Goal: Task Accomplishment & Management: Use online tool/utility

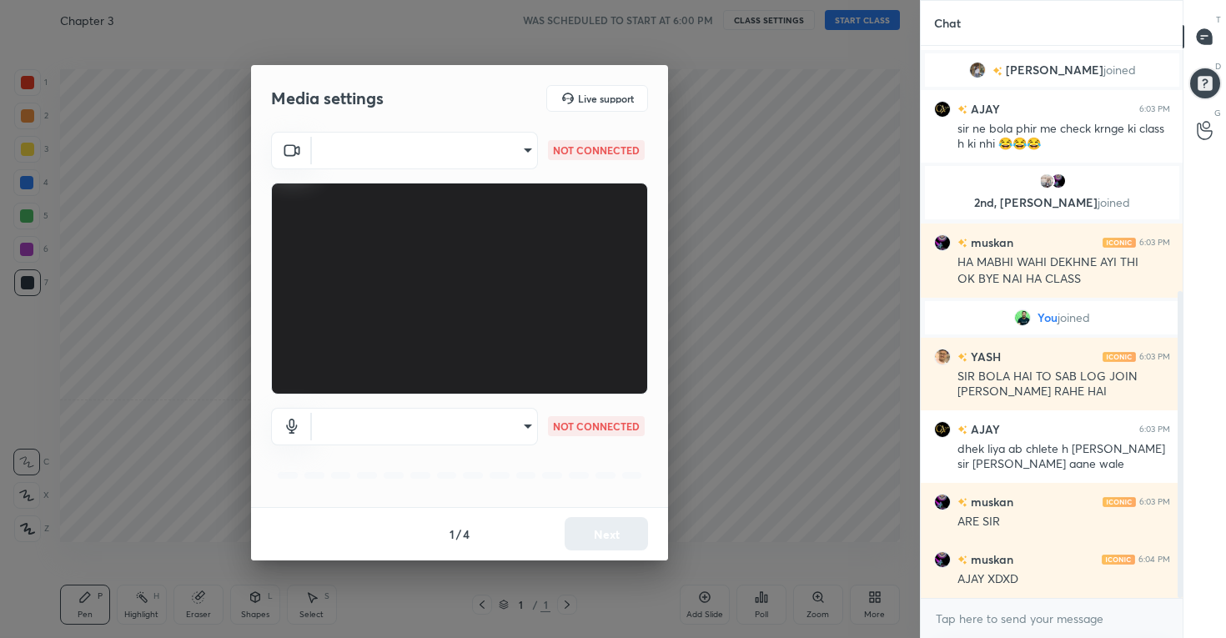
scroll to position [459, 0]
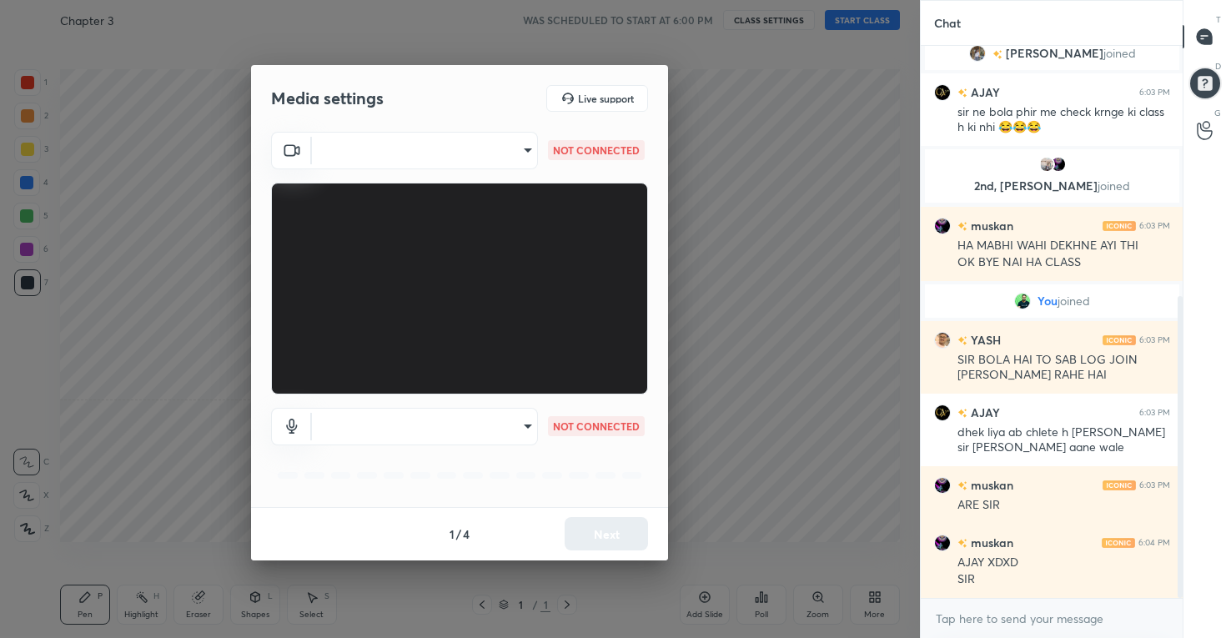
click at [484, 418] on body "1 2 3 4 5 6 7 C X Z C X Z E E Erase all H H Chapter 3 WAS SCHEDULED TO START AT…" at bounding box center [613, 319] width 1226 height 638
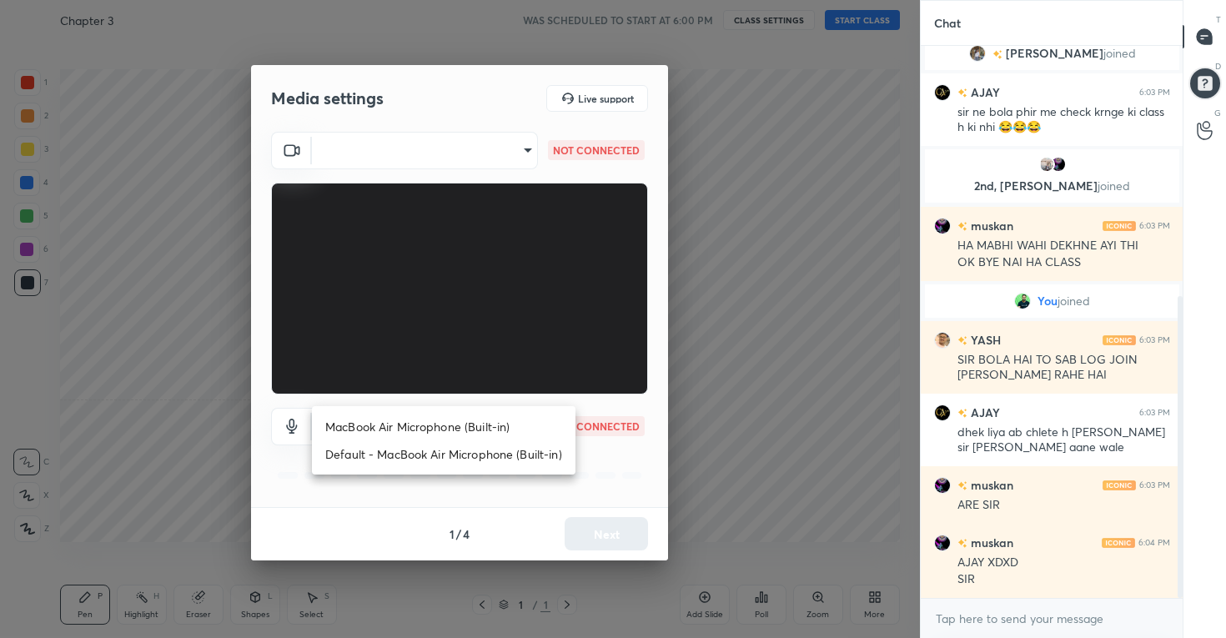
scroll to position [516, 0]
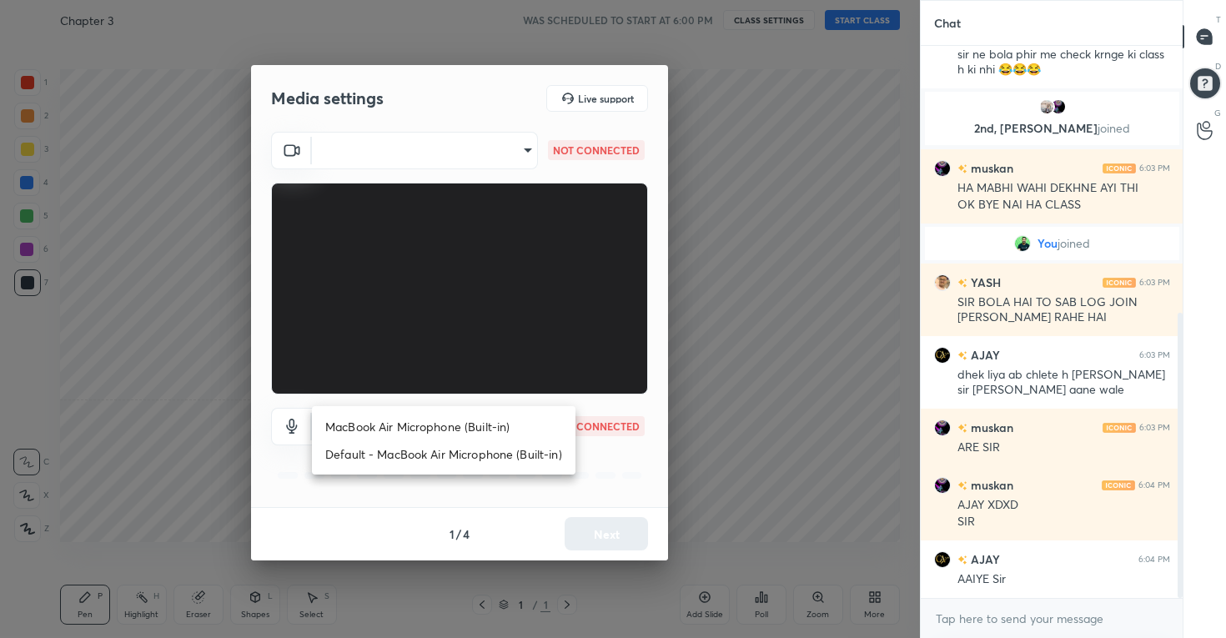
click at [471, 425] on li "MacBook Air Microphone (Built-in)" at bounding box center [444, 427] width 264 height 28
type input "43be2ef675a70cb31b87125c80a73e65cb8952cac6d5e16b17d26b37fab92621"
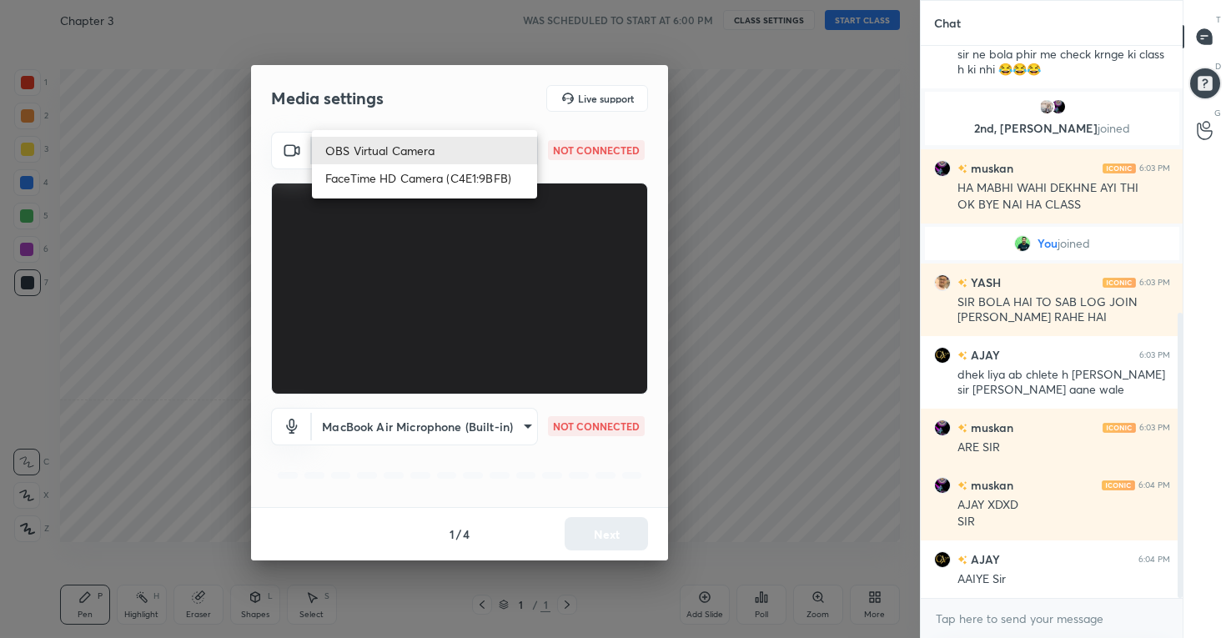
click at [395, 152] on body "1 2 3 4 5 6 7 C X Z C X Z E E Erase all H H Chapter 3 WAS SCHEDULED TO START AT…" at bounding box center [613, 319] width 1226 height 638
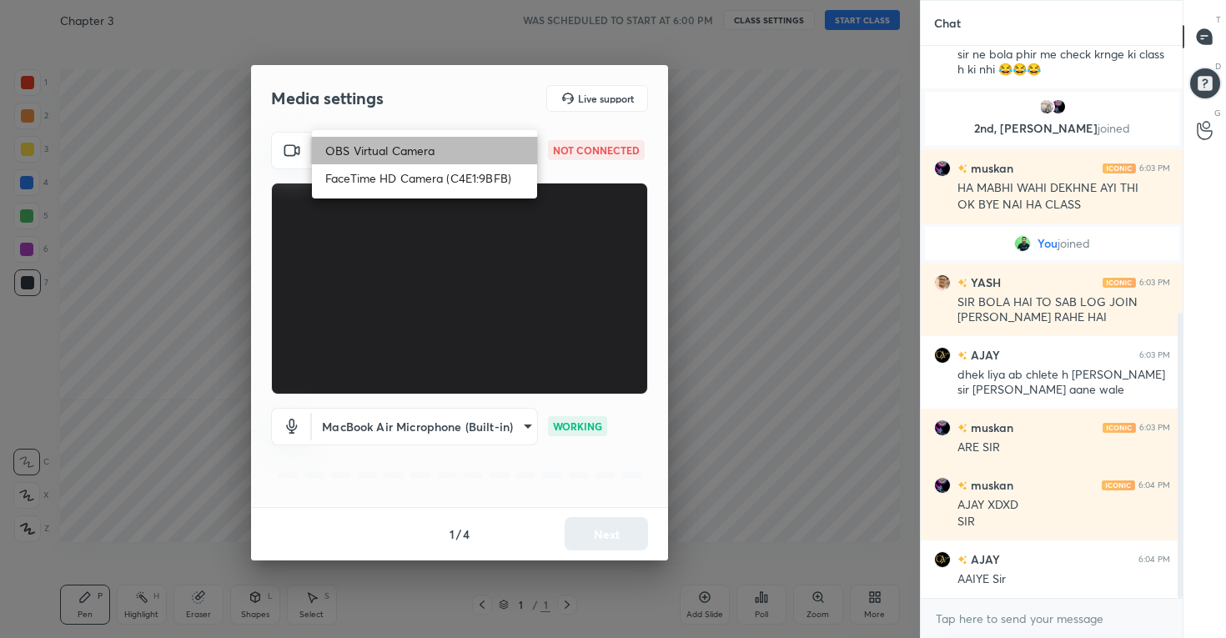
click at [400, 153] on li "OBS Virtual Camera" at bounding box center [424, 151] width 225 height 28
type input "25c3f568ca145252bd344cadd3d6a369c32f1dc70506068575b237782212ce22"
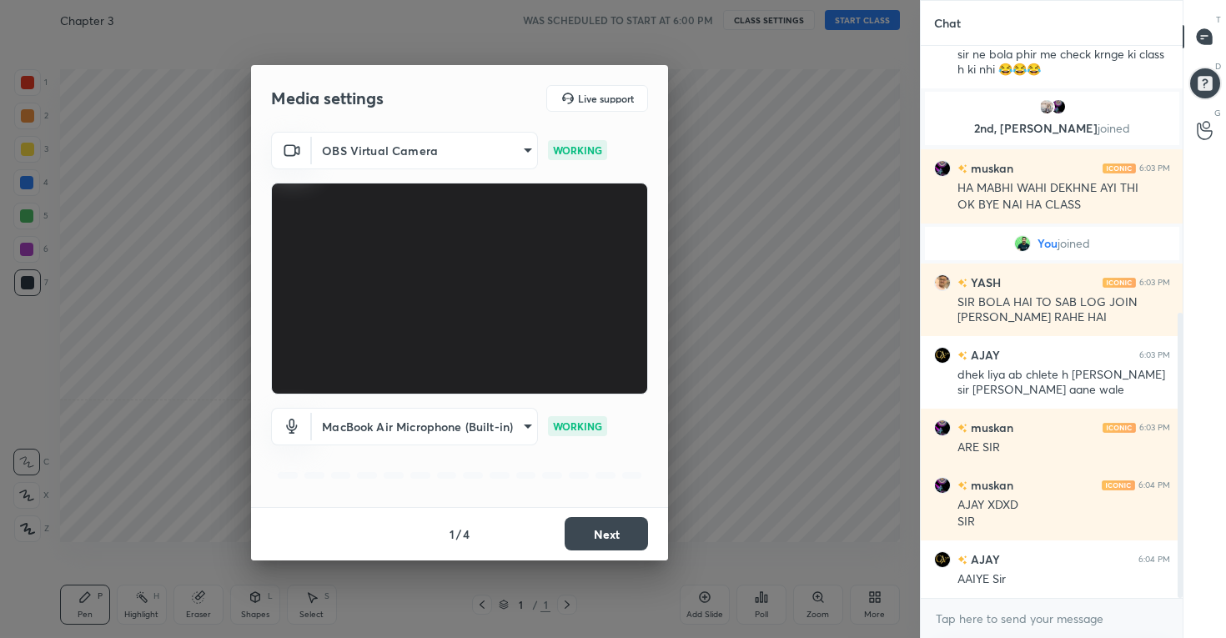
click at [613, 539] on button "Next" at bounding box center [606, 533] width 83 height 33
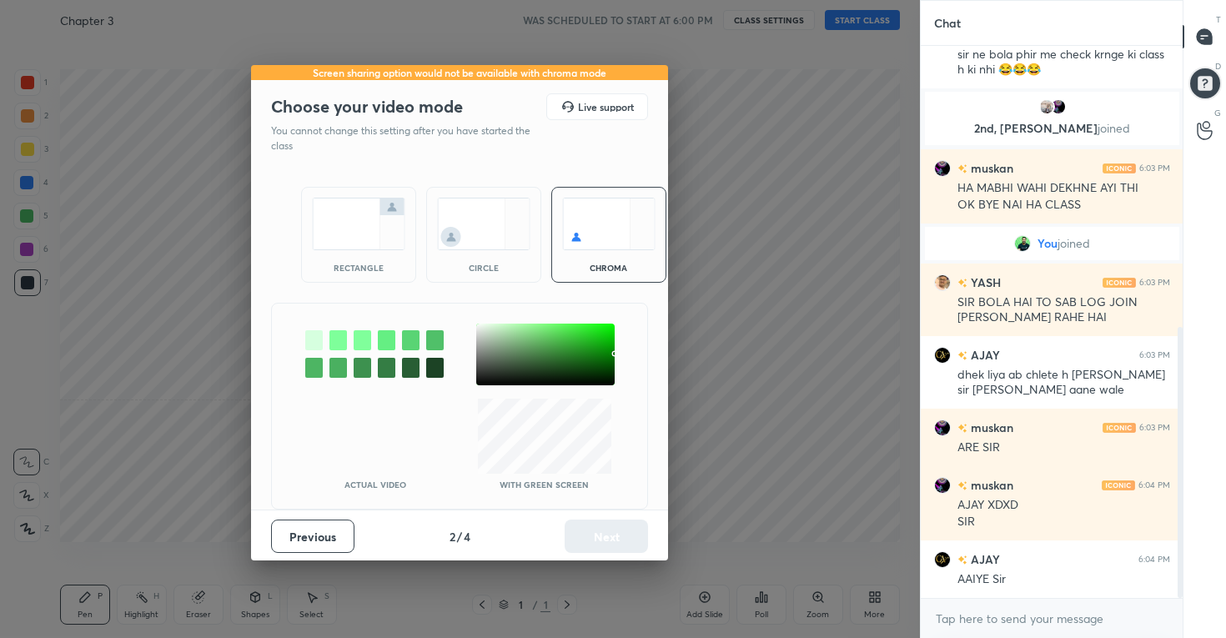
scroll to position [574, 0]
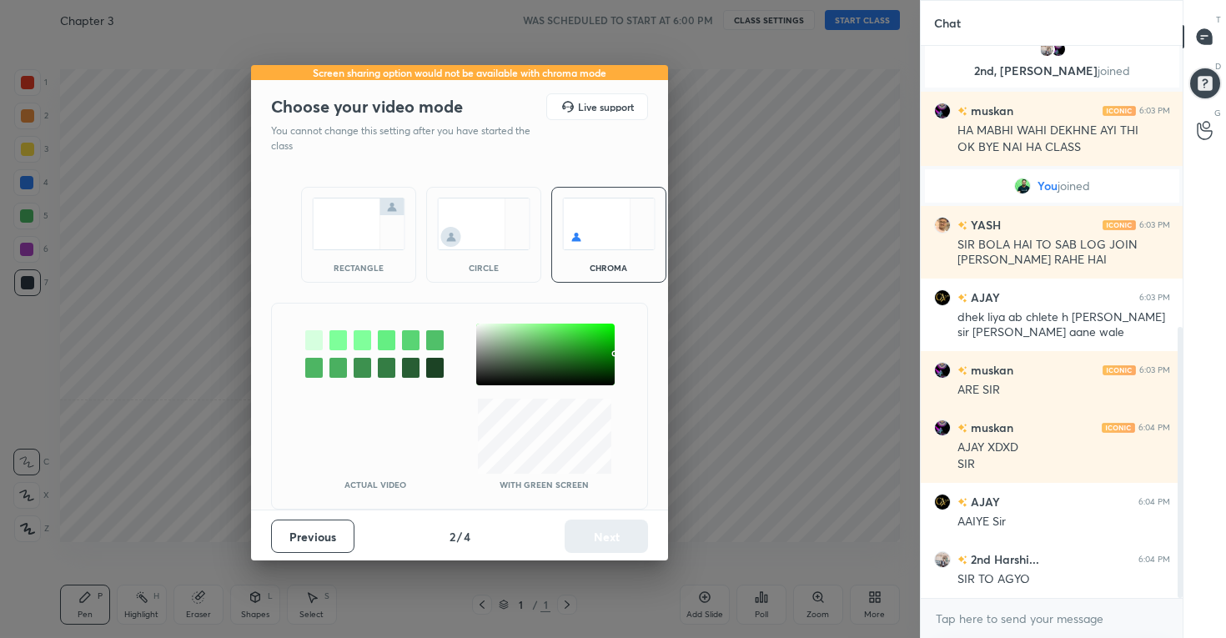
click at [457, 261] on div "circle" at bounding box center [483, 235] width 115 height 96
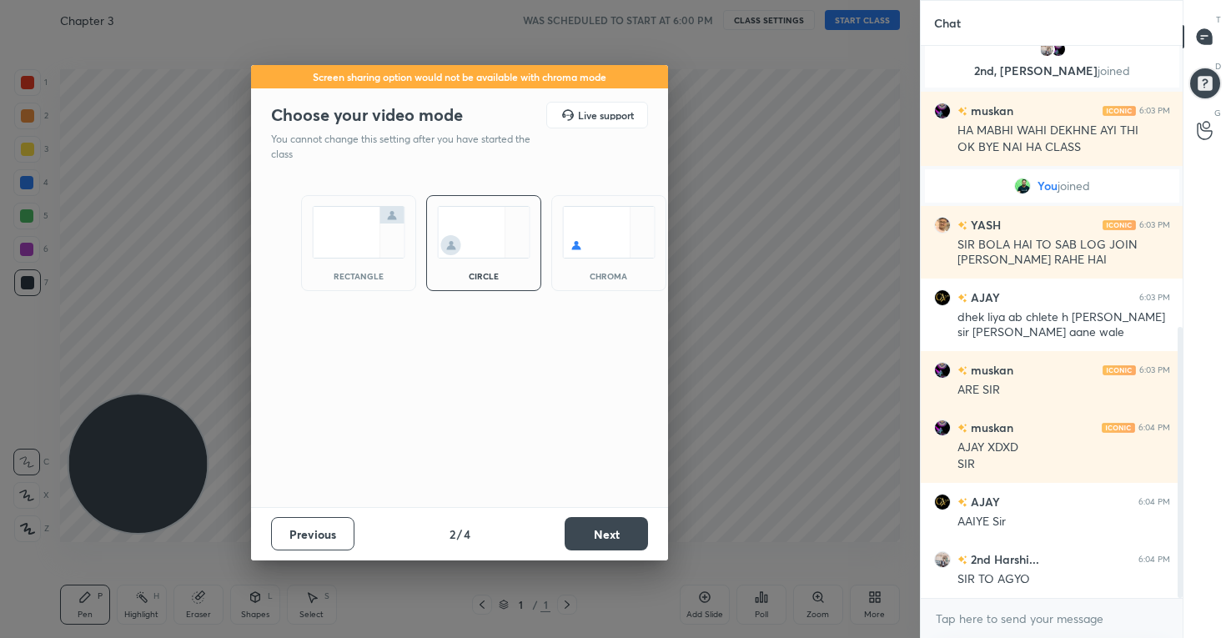
click at [375, 274] on div "rectangle" at bounding box center [358, 276] width 67 height 8
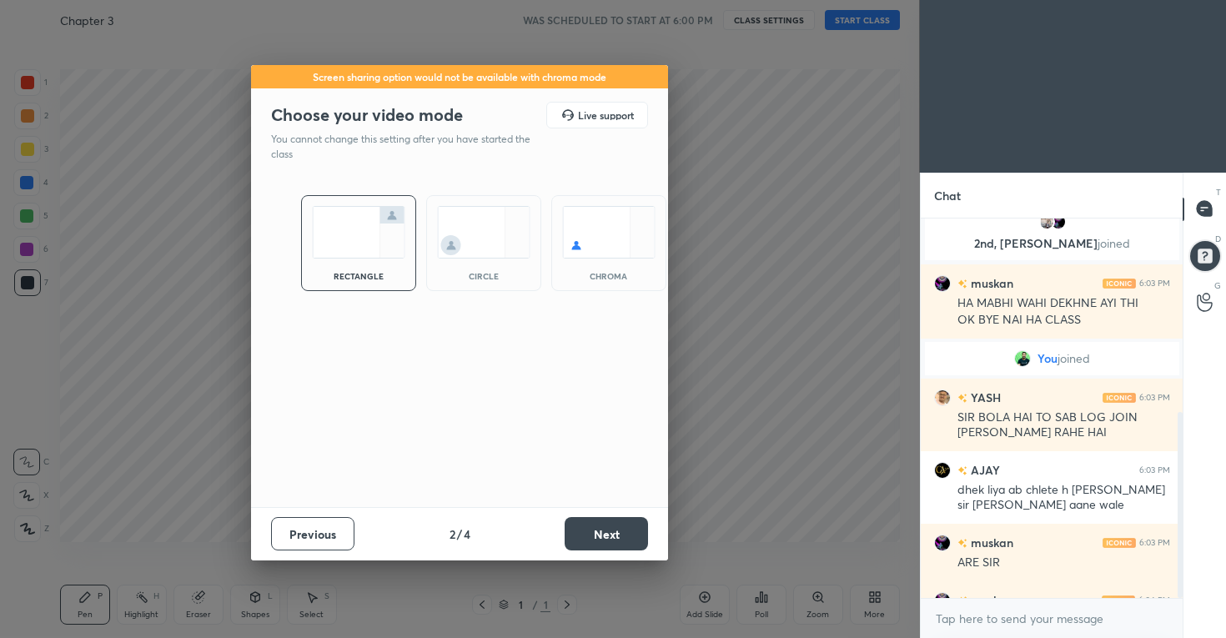
scroll to position [5, 6]
click at [600, 533] on button "Next" at bounding box center [606, 533] width 83 height 33
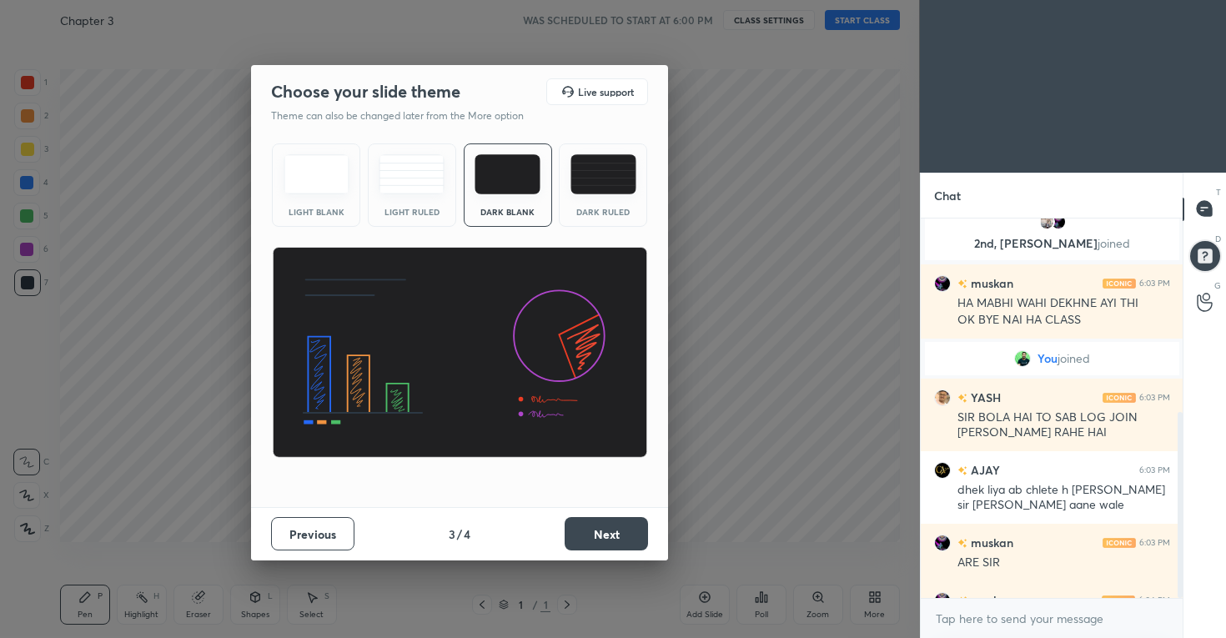
click at [606, 533] on button "Next" at bounding box center [606, 533] width 83 height 33
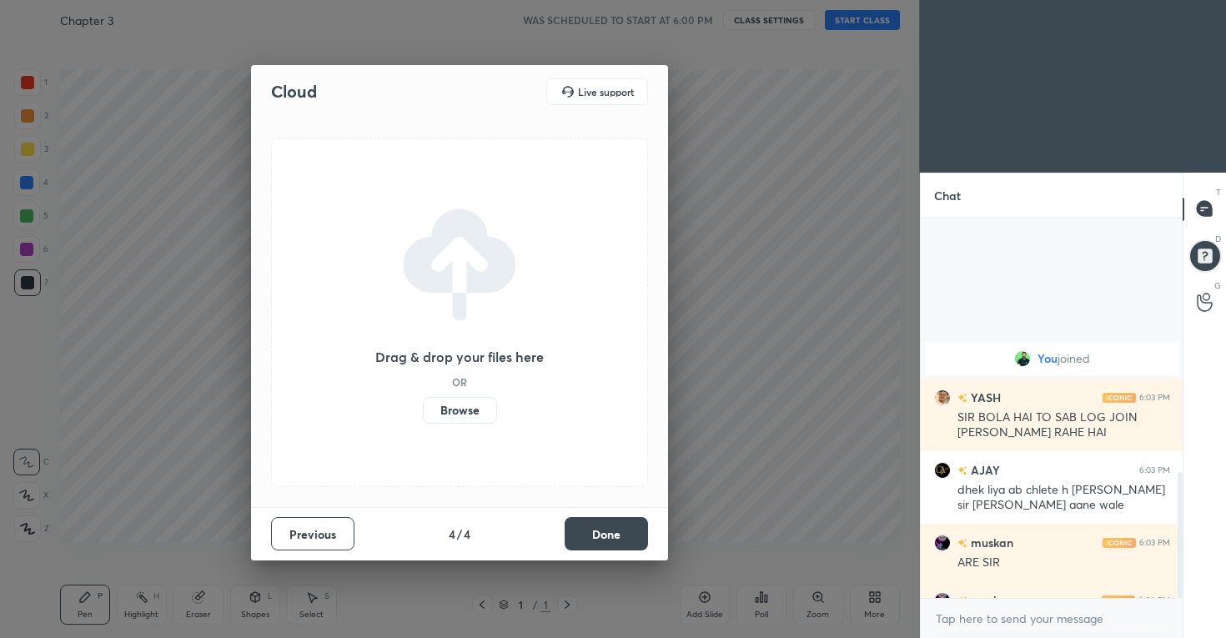
scroll to position [763, 0]
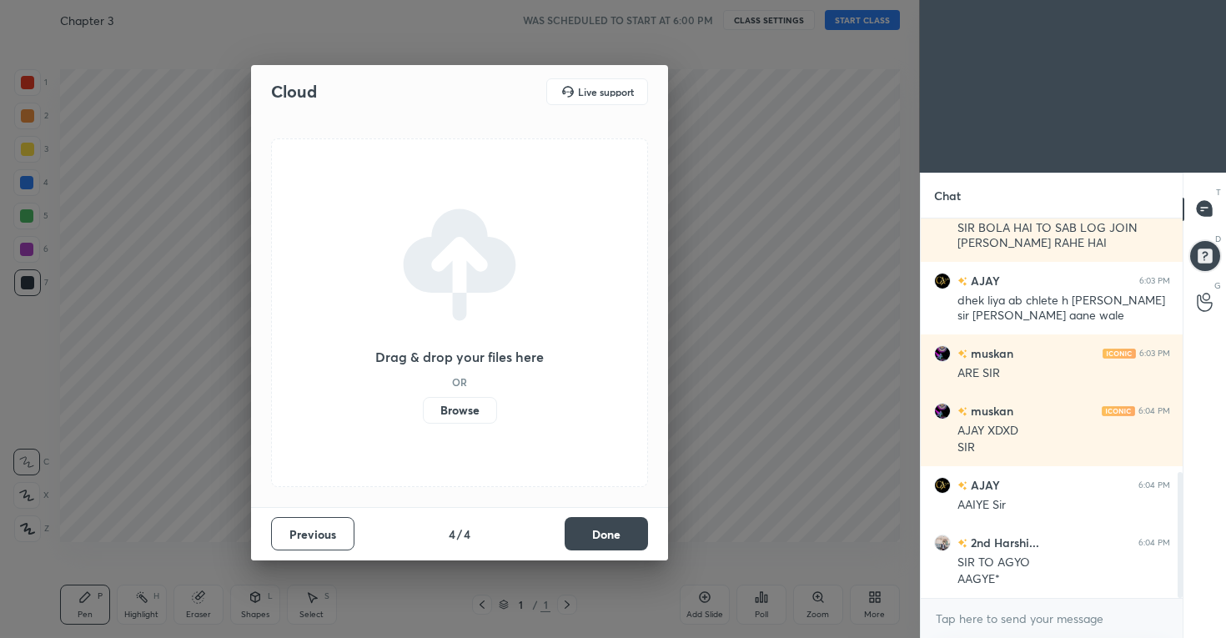
drag, startPoint x: 608, startPoint y: 535, endPoint x: 606, endPoint y: 543, distance: 8.5
click at [608, 539] on button "Done" at bounding box center [606, 533] width 83 height 33
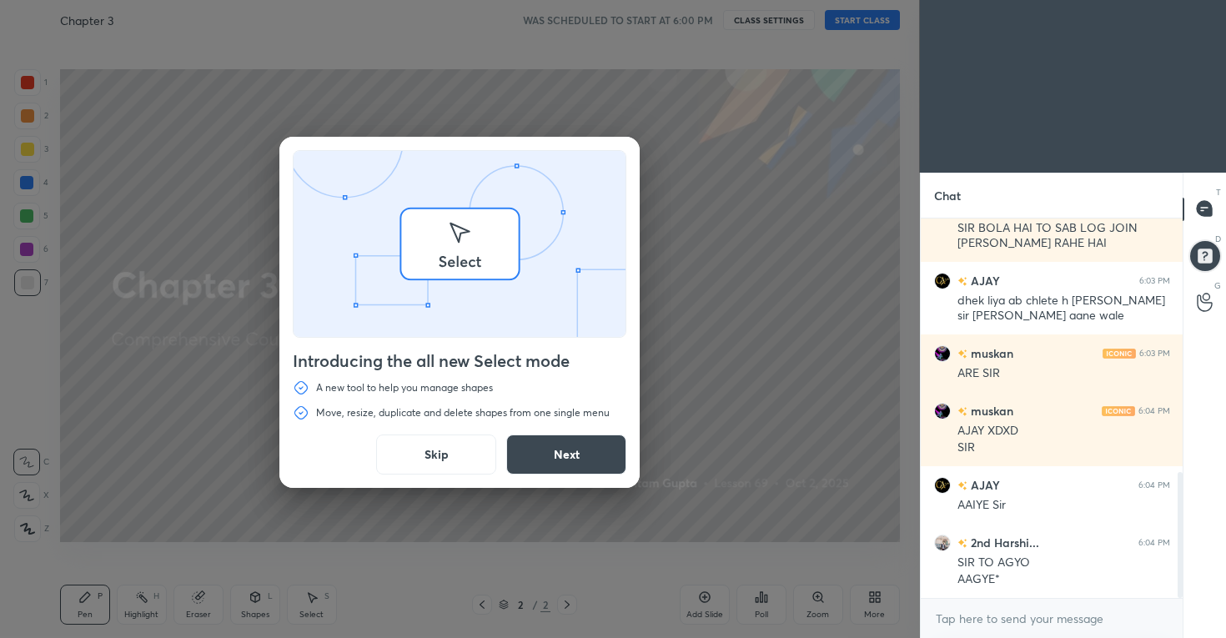
scroll to position [821, 0]
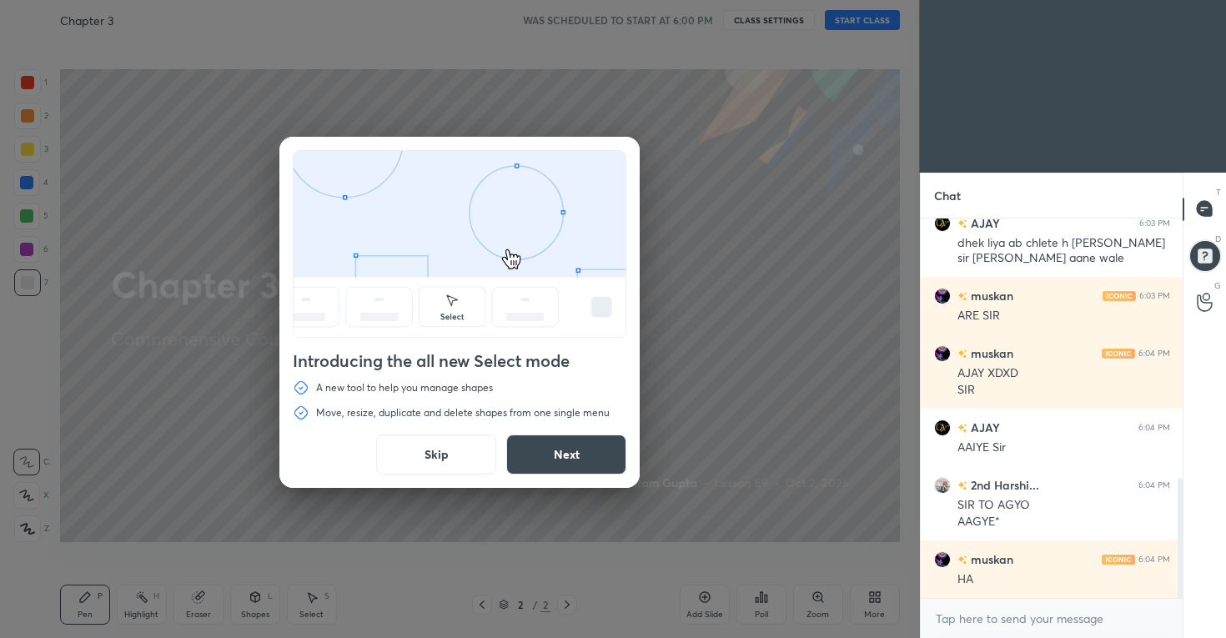
click at [576, 462] on button "Next" at bounding box center [566, 455] width 120 height 40
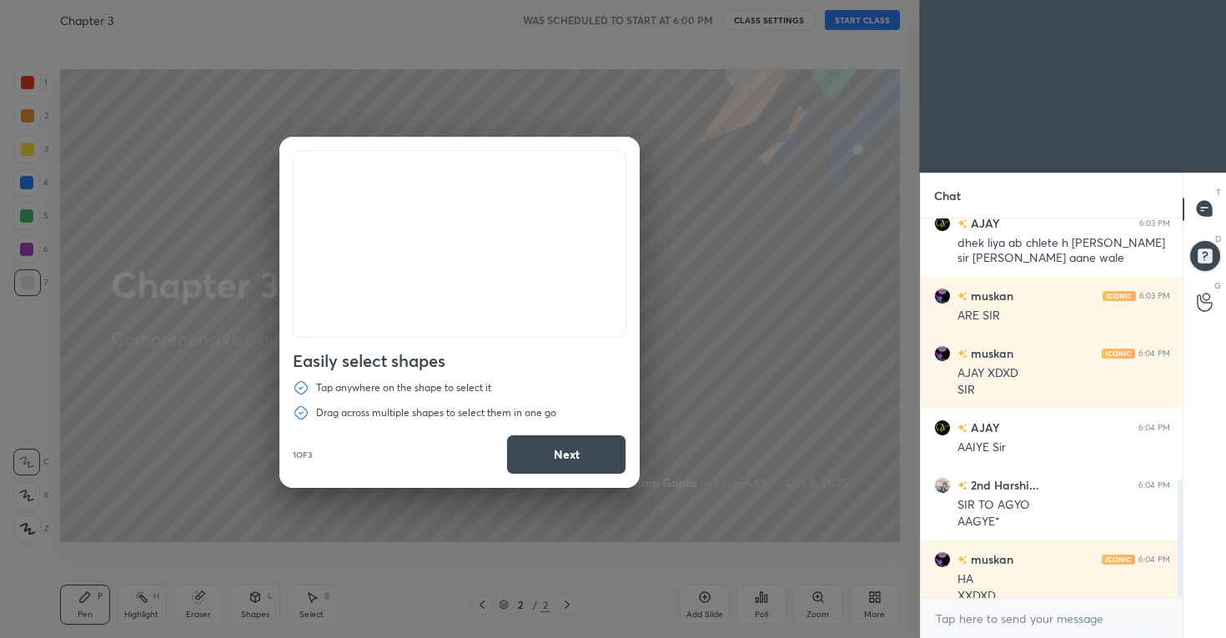
scroll to position [0, 0]
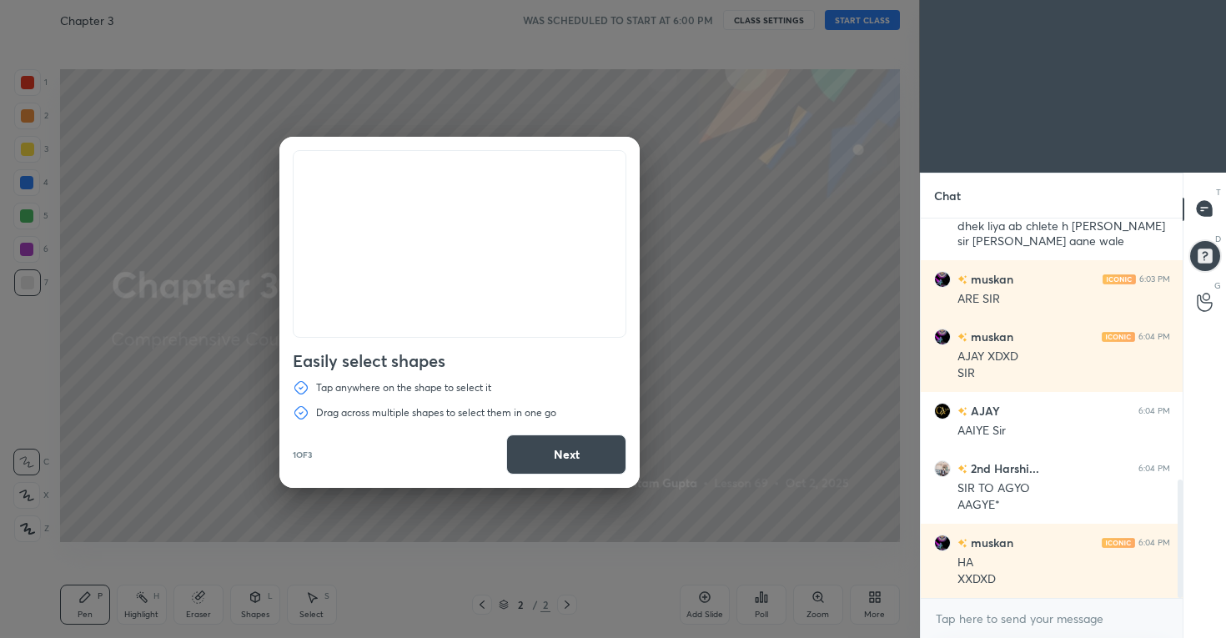
click at [567, 465] on button "Next" at bounding box center [566, 455] width 120 height 40
click at [564, 460] on button "Next" at bounding box center [566, 455] width 120 height 40
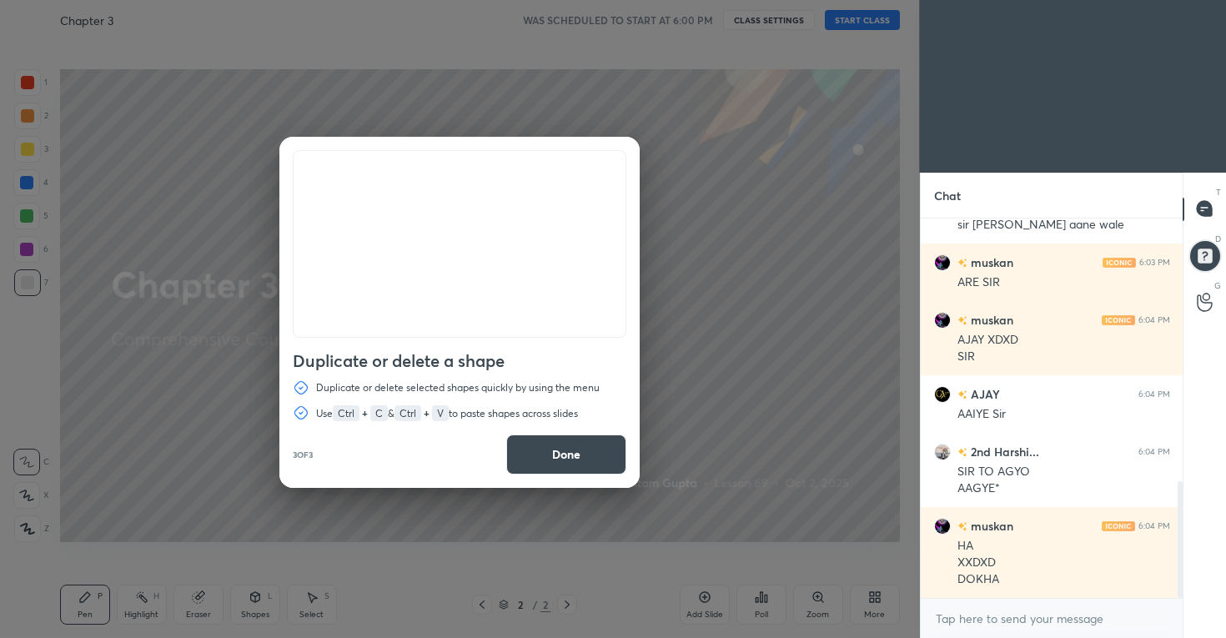
click at [558, 465] on button "Done" at bounding box center [566, 455] width 120 height 40
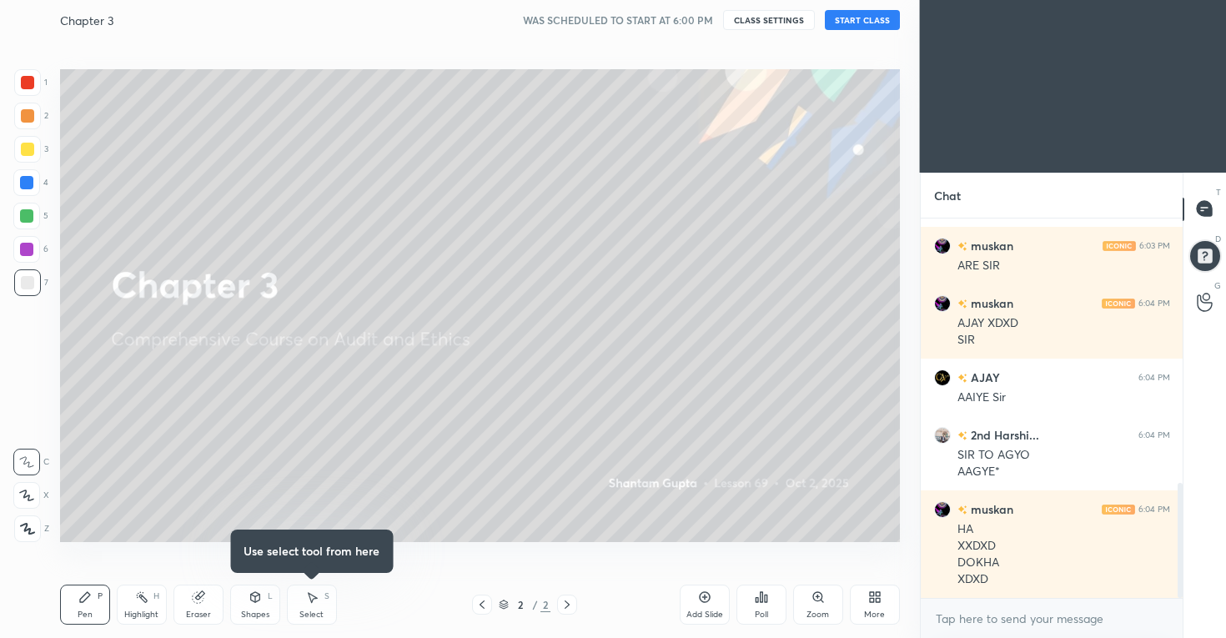
click at [835, 18] on button "START CLASS" at bounding box center [862, 20] width 75 height 20
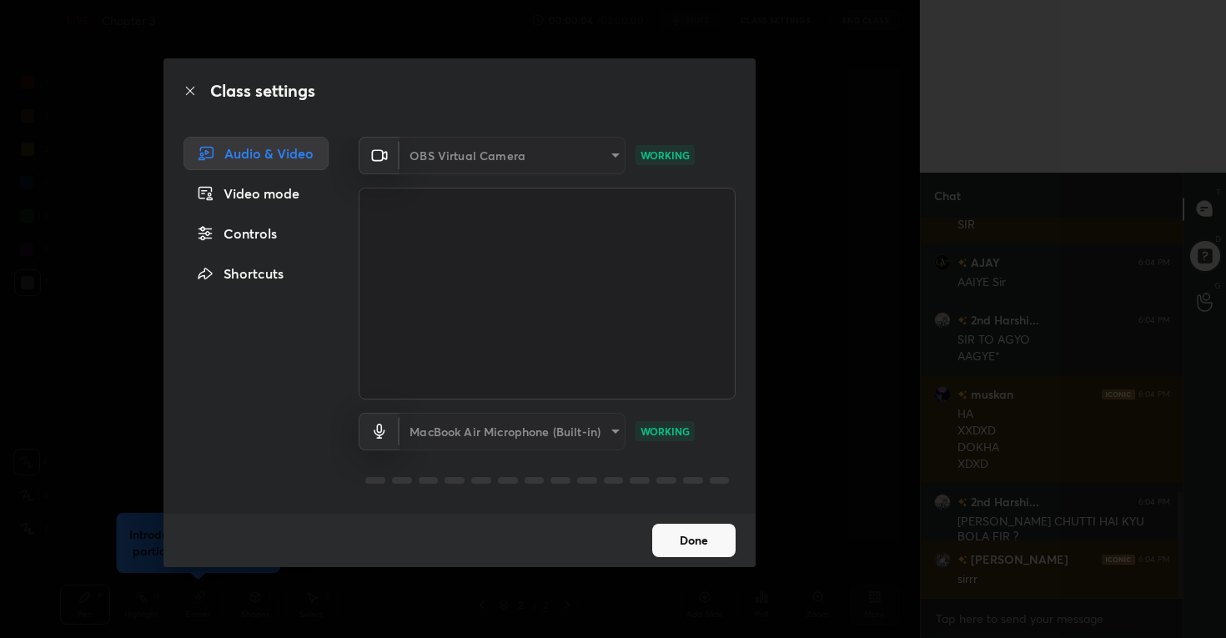
click at [697, 525] on button "Done" at bounding box center [693, 540] width 83 height 33
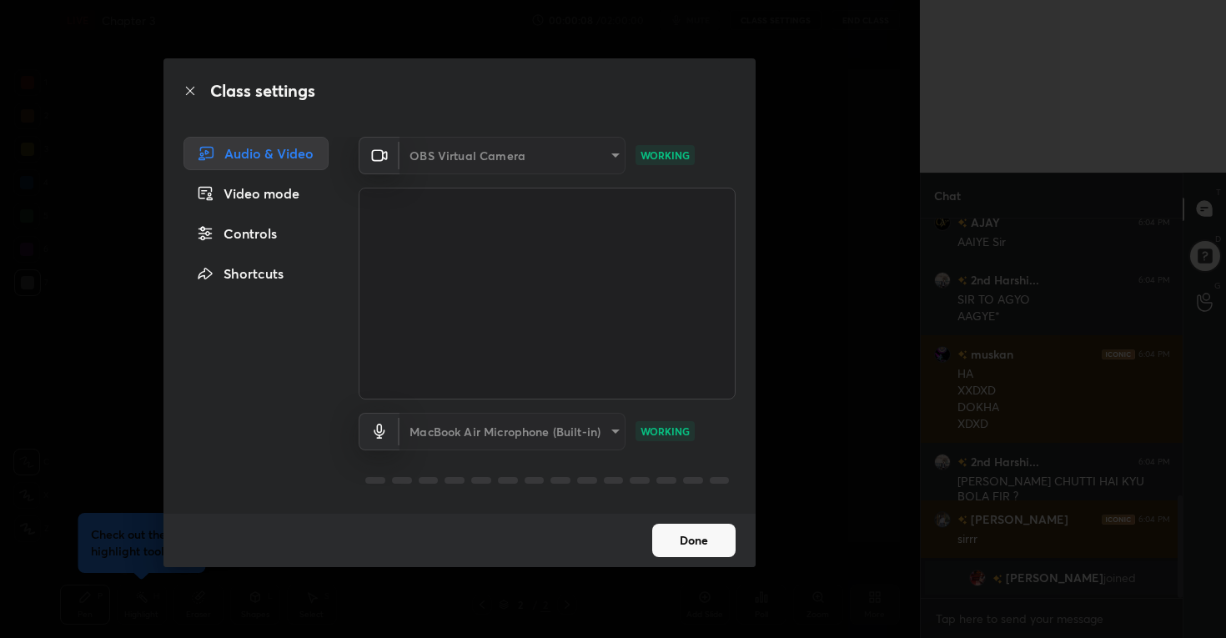
click at [699, 545] on button "Done" at bounding box center [693, 540] width 83 height 33
